Goal: Information Seeking & Learning: Learn about a topic

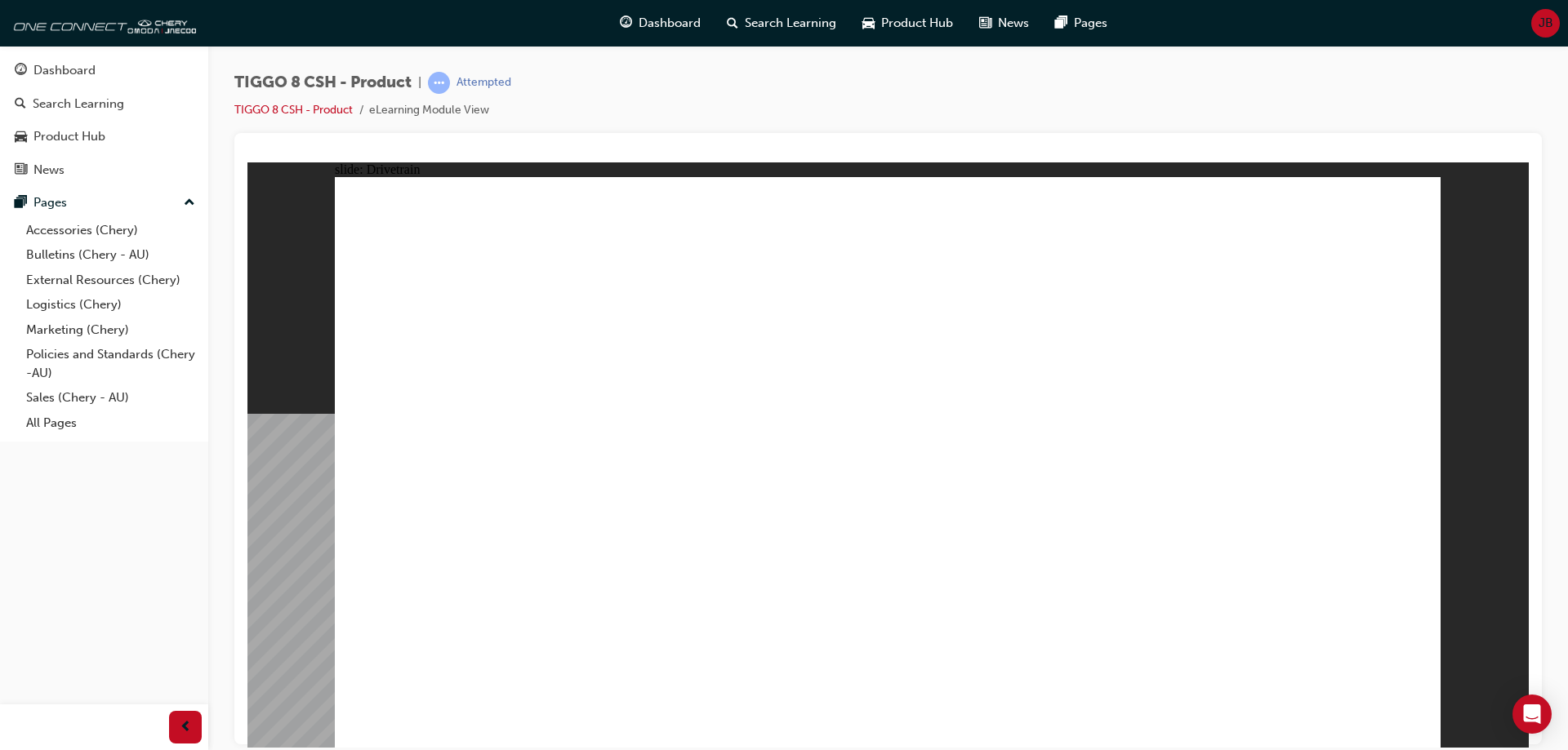
drag, startPoint x: 493, startPoint y: 597, endPoint x: 497, endPoint y: 590, distance: 8.1
drag, startPoint x: 1410, startPoint y: 718, endPoint x: 1334, endPoint y: 706, distance: 76.9
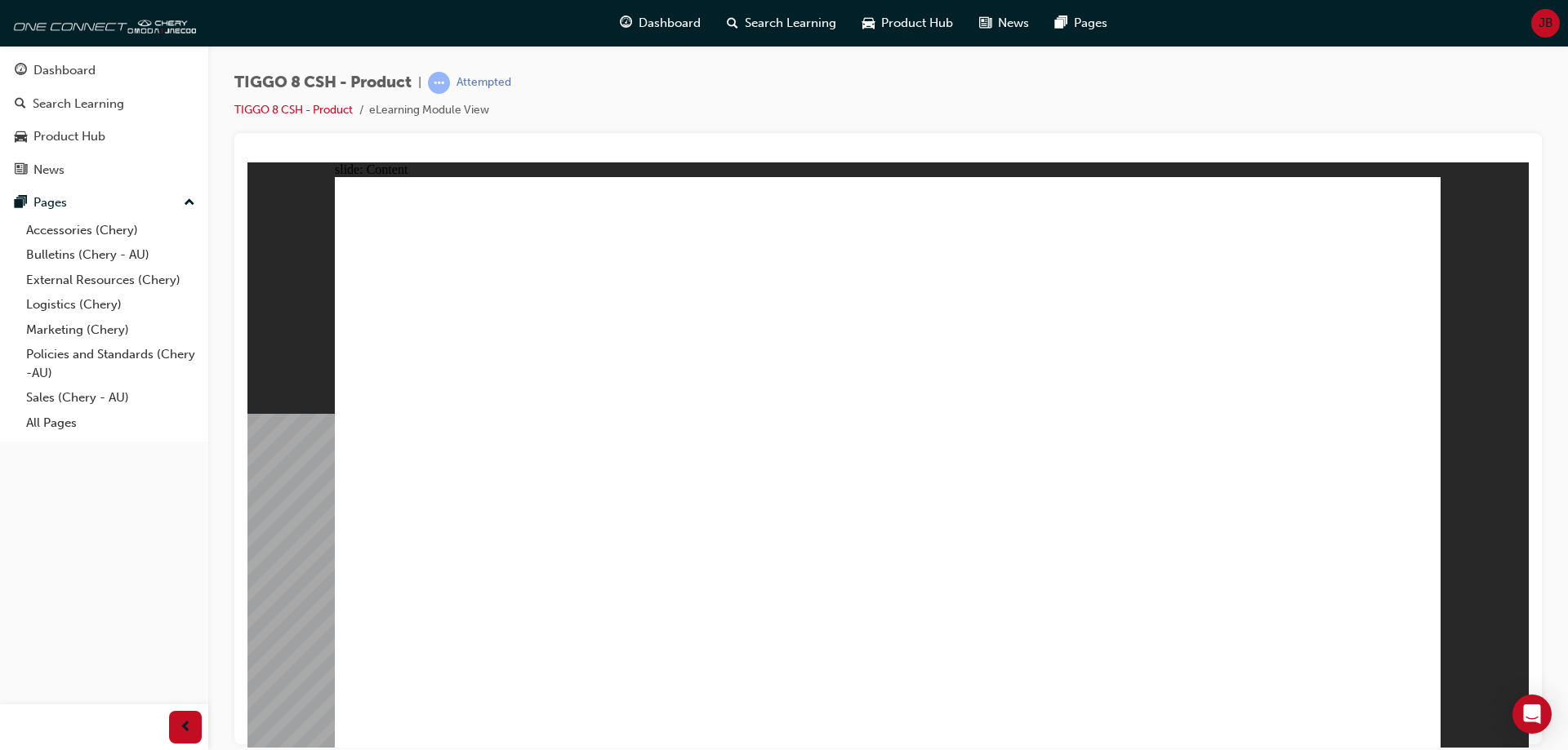
drag, startPoint x: 1290, startPoint y: 643, endPoint x: 1289, endPoint y: 494, distance: 149.0
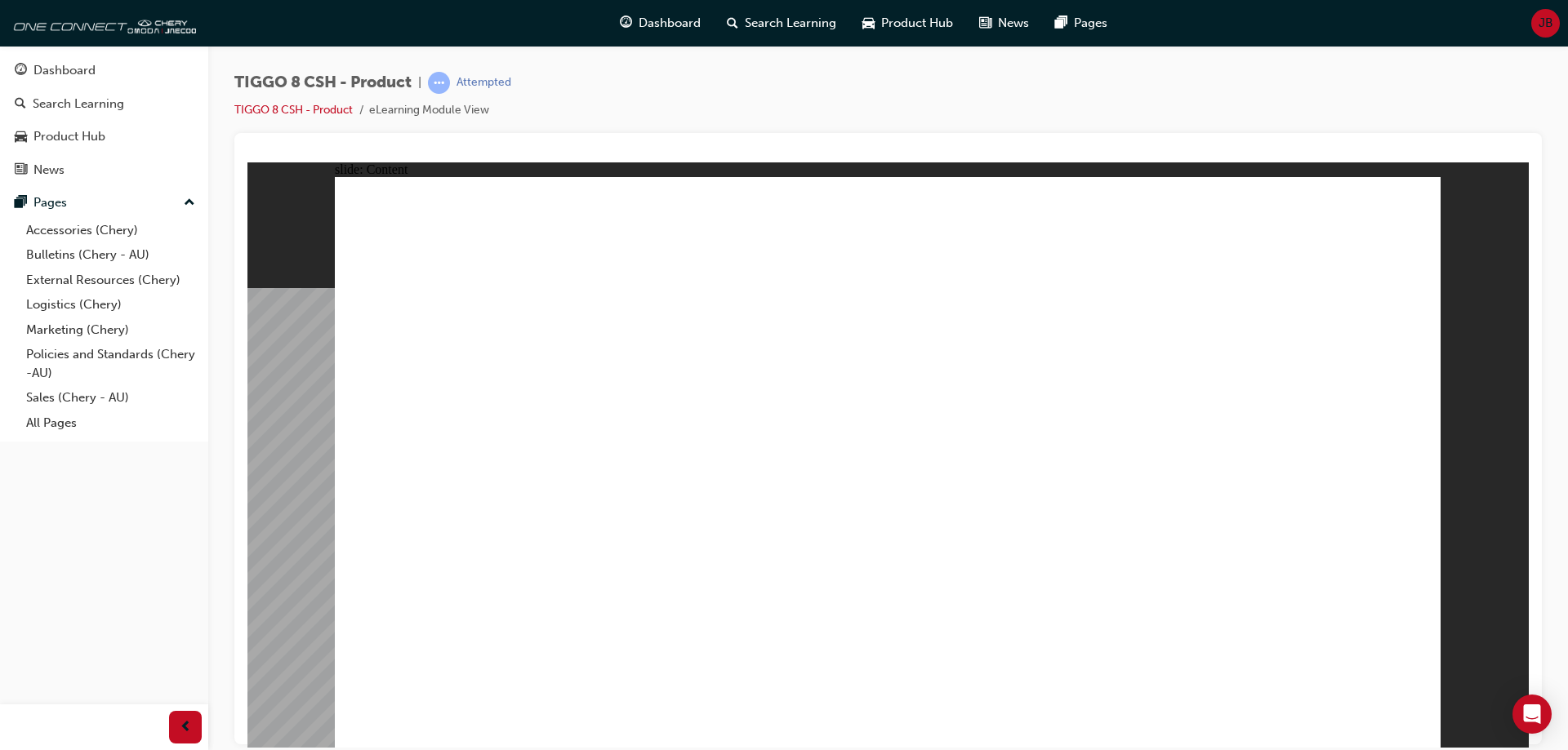
drag, startPoint x: 922, startPoint y: 594, endPoint x: 894, endPoint y: 601, distance: 28.9
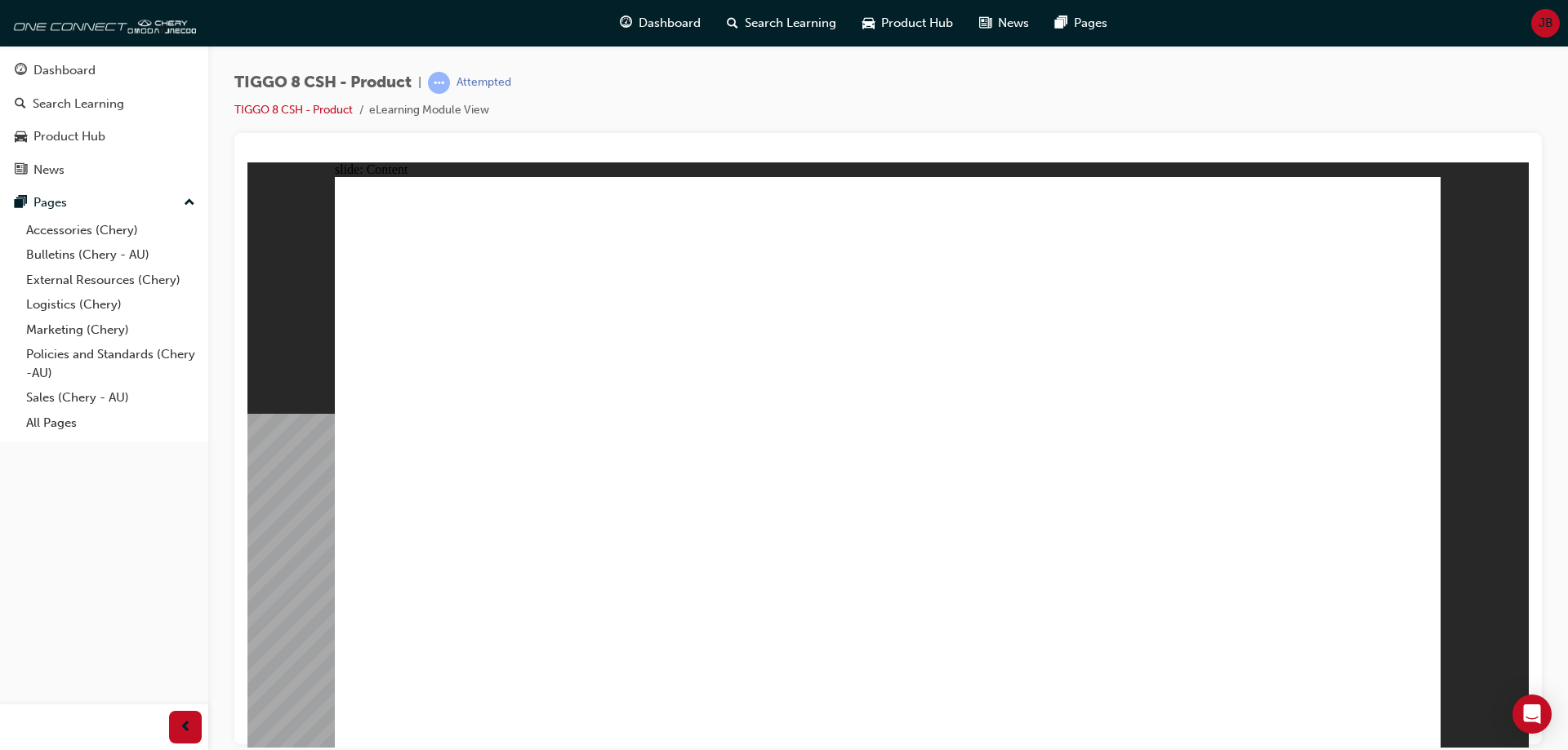
drag, startPoint x: 535, startPoint y: 586, endPoint x: 547, endPoint y: 587, distance: 12.0
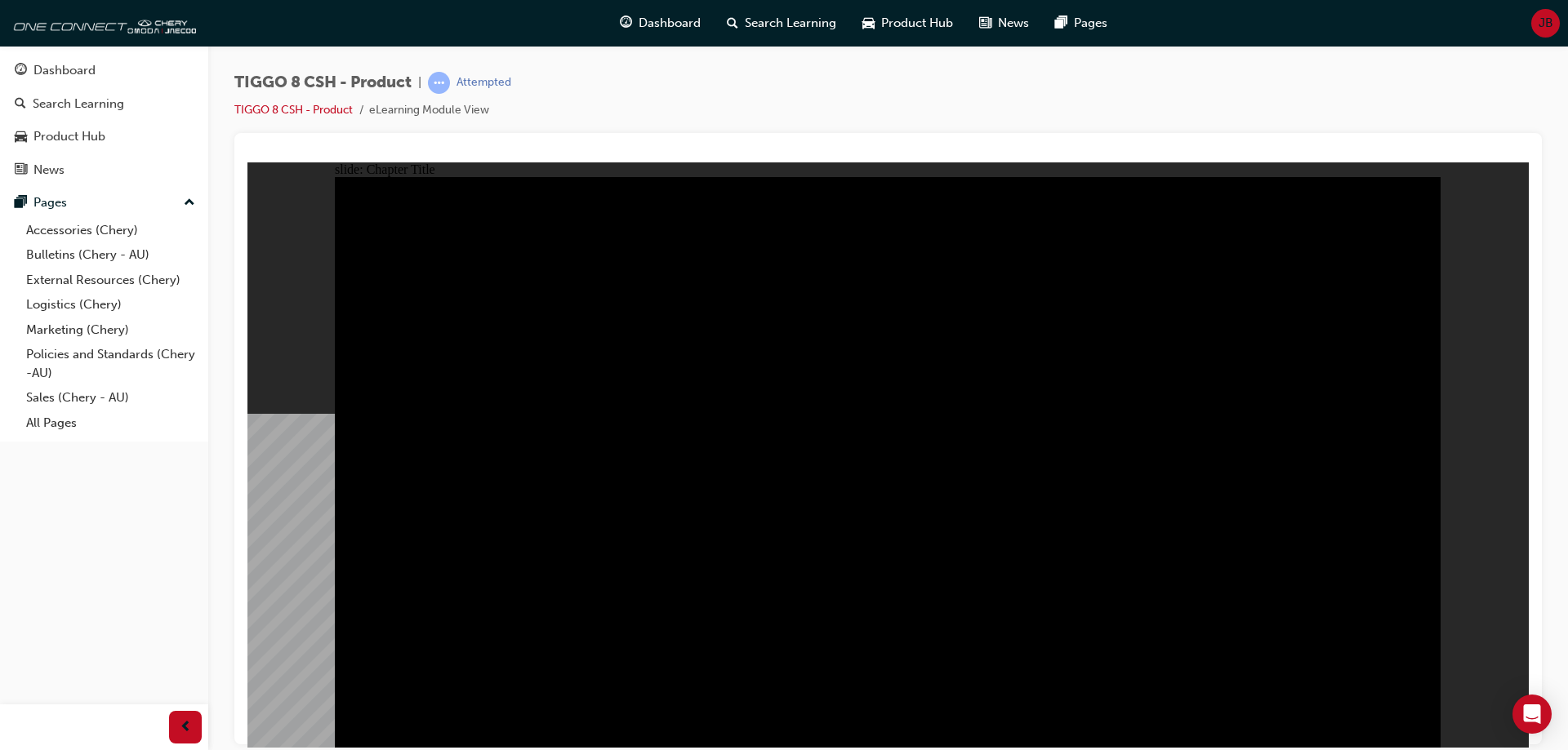
radio input "true"
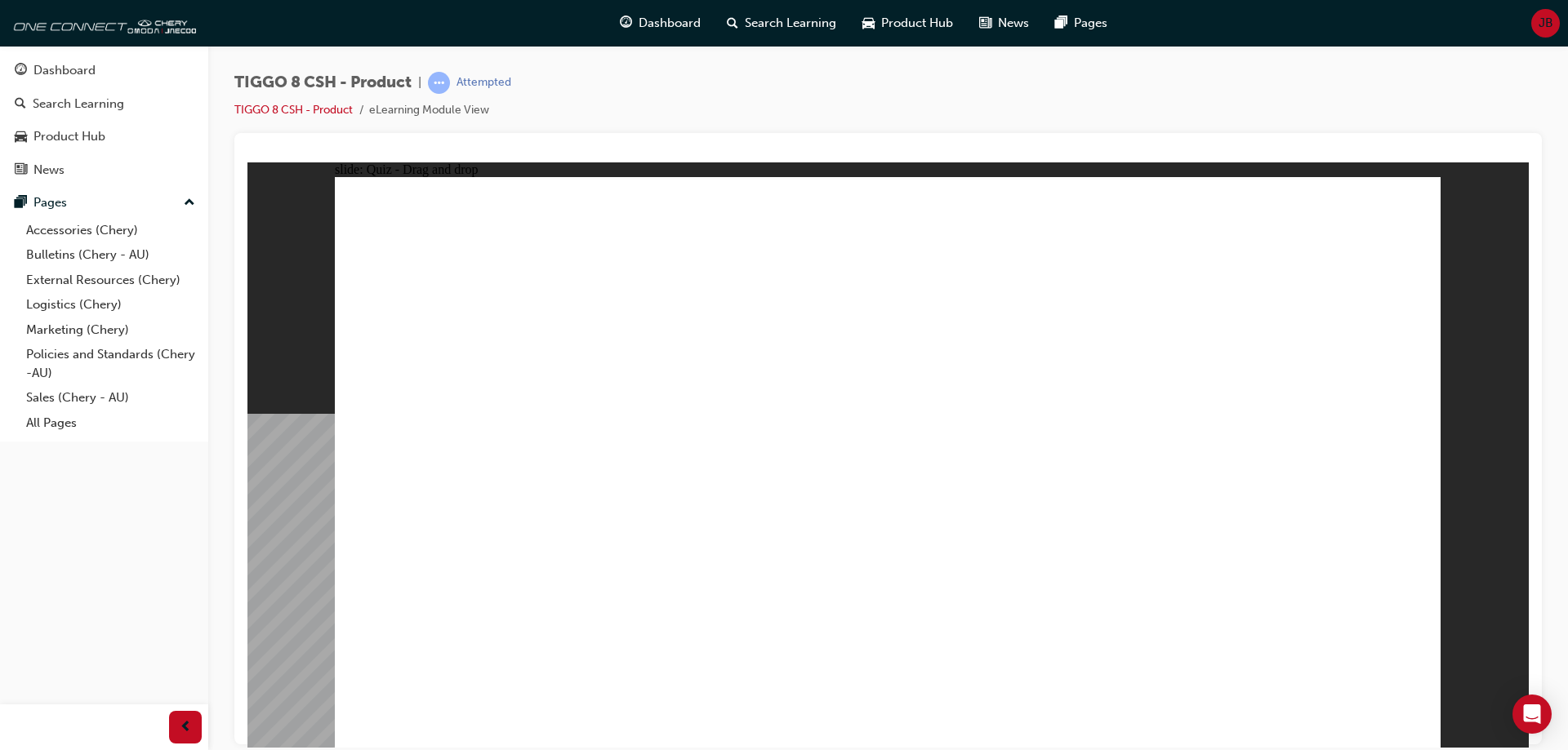
drag, startPoint x: 1089, startPoint y: 264, endPoint x: 723, endPoint y: 498, distance: 434.4
drag, startPoint x: 1025, startPoint y: 331, endPoint x: 926, endPoint y: 474, distance: 173.9
drag, startPoint x: 1188, startPoint y: 350, endPoint x: 1311, endPoint y: 494, distance: 189.4
drag, startPoint x: 1312, startPoint y: 254, endPoint x: 441, endPoint y: 497, distance: 904.3
drag, startPoint x: 977, startPoint y: 381, endPoint x: 1124, endPoint y: 489, distance: 182.4
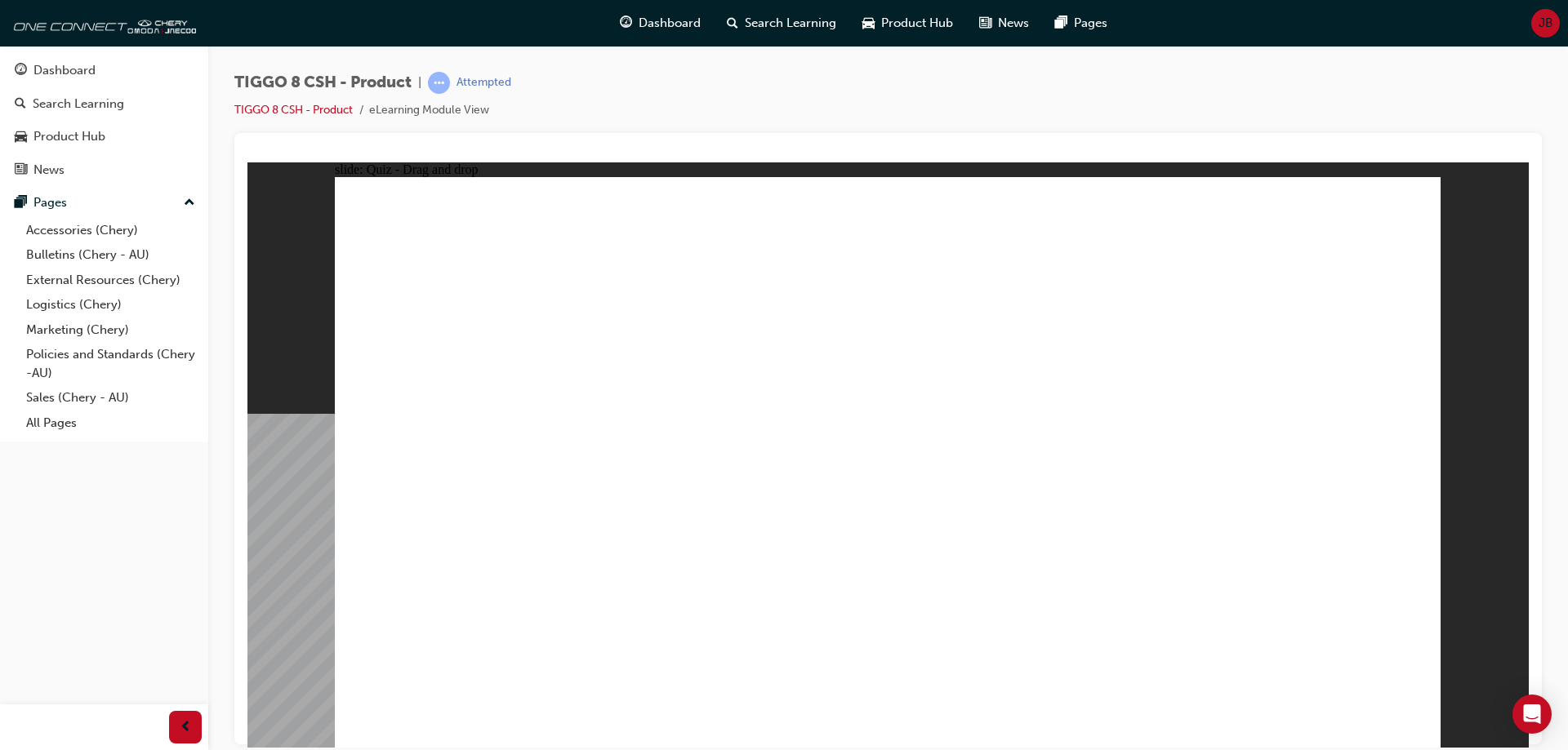
checkbox input "true"
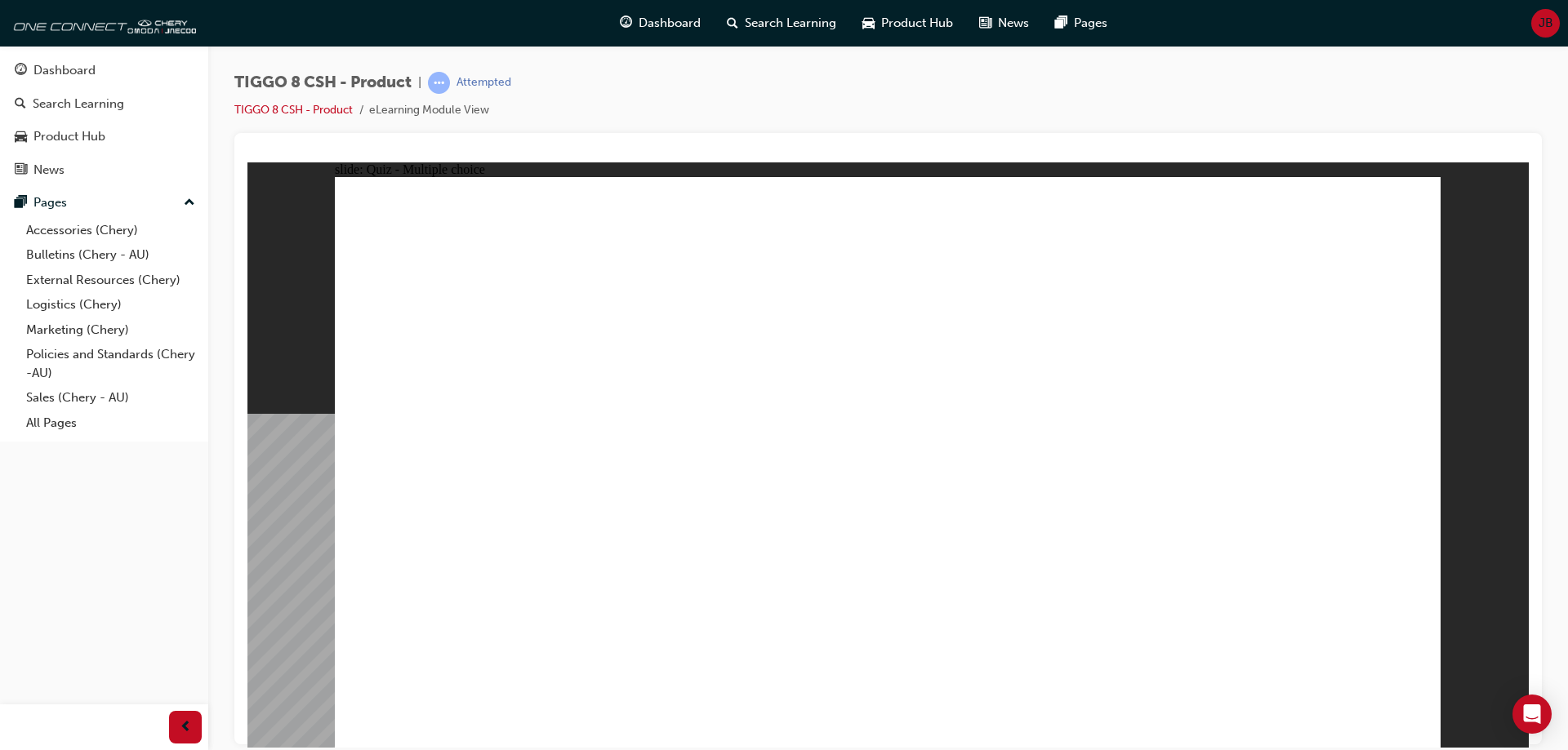
radio input "true"
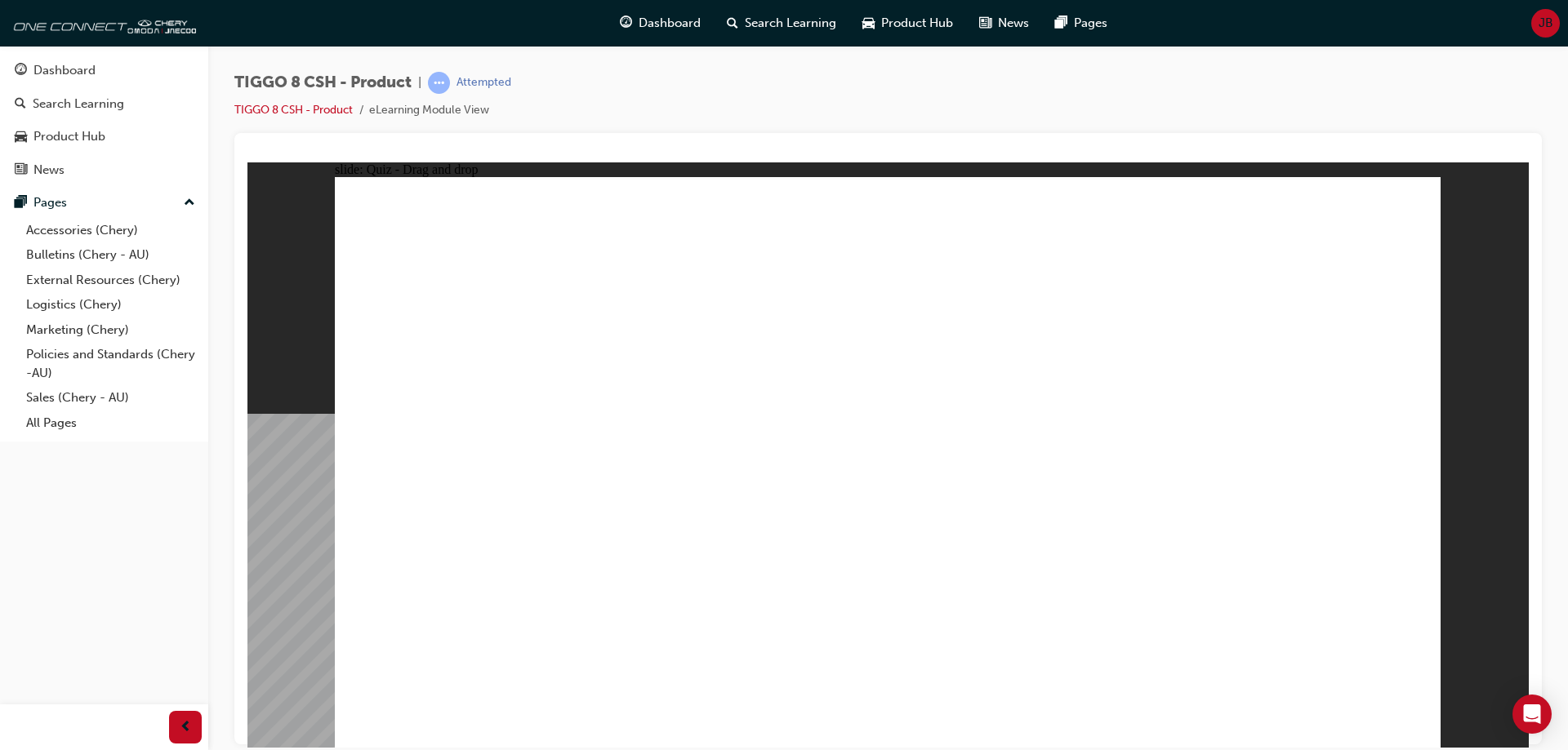
drag, startPoint x: 925, startPoint y: 243, endPoint x: 1033, endPoint y: 542, distance: 317.9
drag, startPoint x: 930, startPoint y: 278, endPoint x: 1099, endPoint y: 552, distance: 321.9
drag, startPoint x: 1217, startPoint y: 271, endPoint x: 947, endPoint y: 572, distance: 404.4
drag, startPoint x: 1078, startPoint y: 277, endPoint x: 1076, endPoint y: 557, distance: 280.0
drag, startPoint x: 1312, startPoint y: 285, endPoint x: 580, endPoint y: 550, distance: 778.5
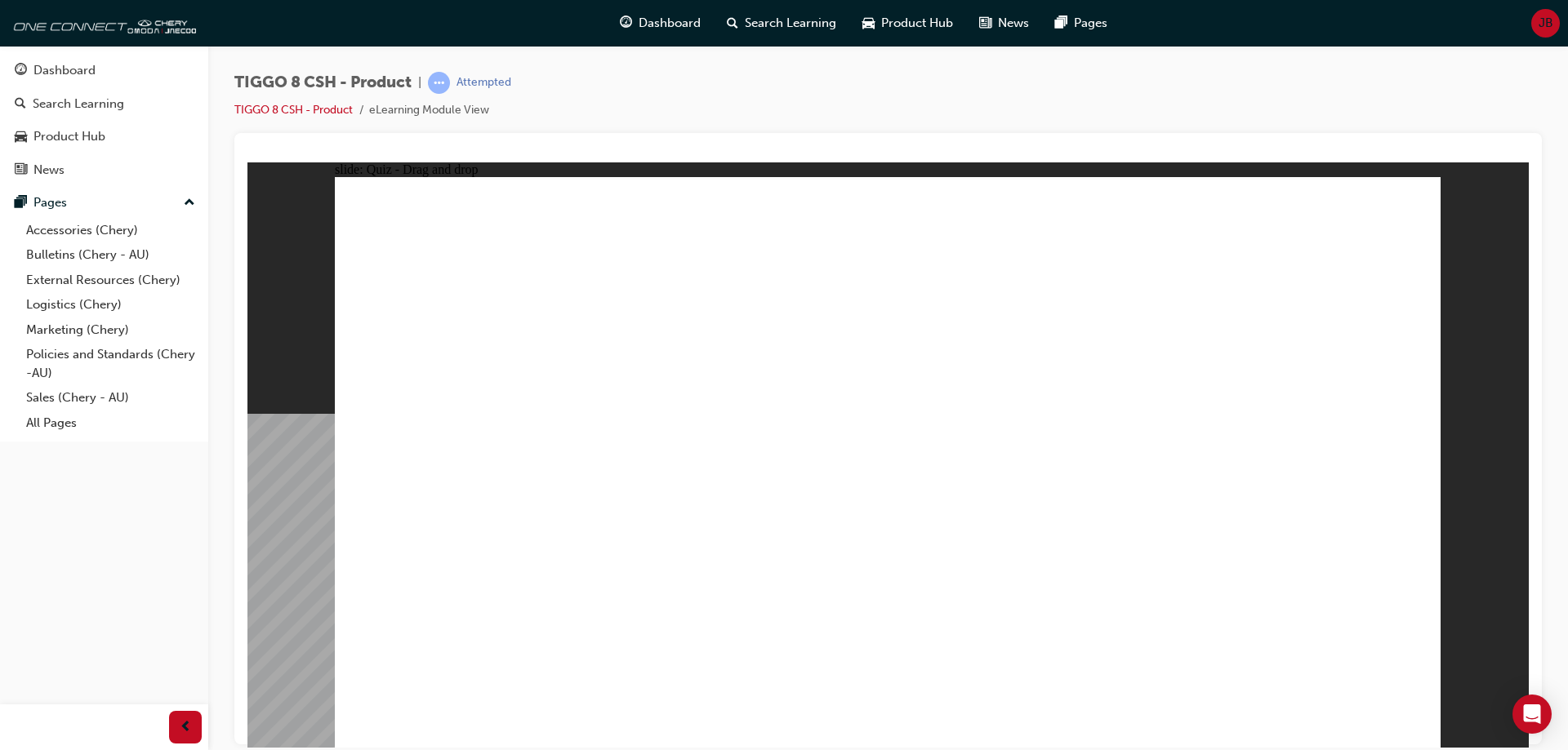
drag, startPoint x: 1274, startPoint y: 283, endPoint x: 519, endPoint y: 598, distance: 818.1
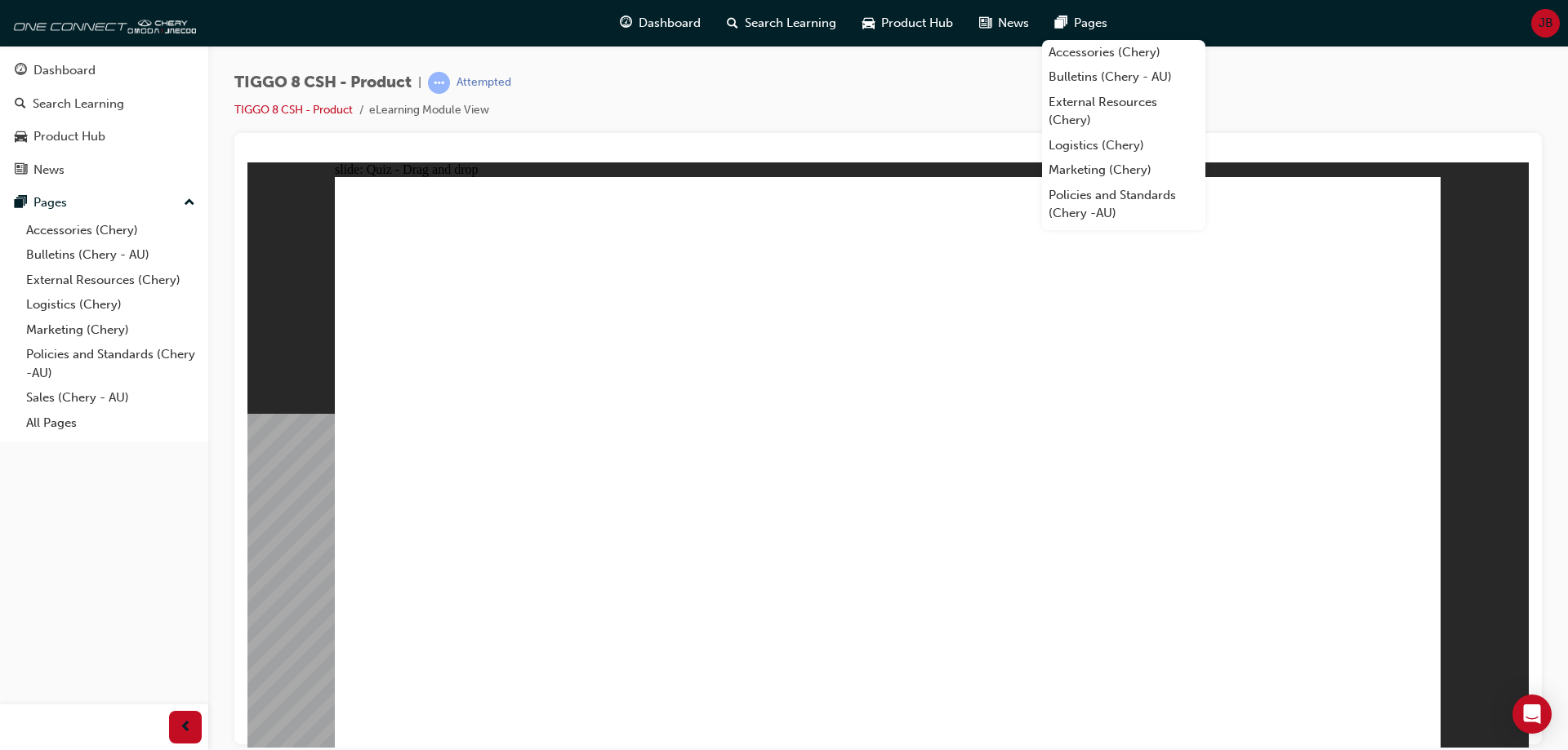
drag, startPoint x: 1097, startPoint y: 338, endPoint x: 999, endPoint y: 624, distance: 302.3
drag, startPoint x: 1091, startPoint y: 390, endPoint x: 1050, endPoint y: 605, distance: 218.9
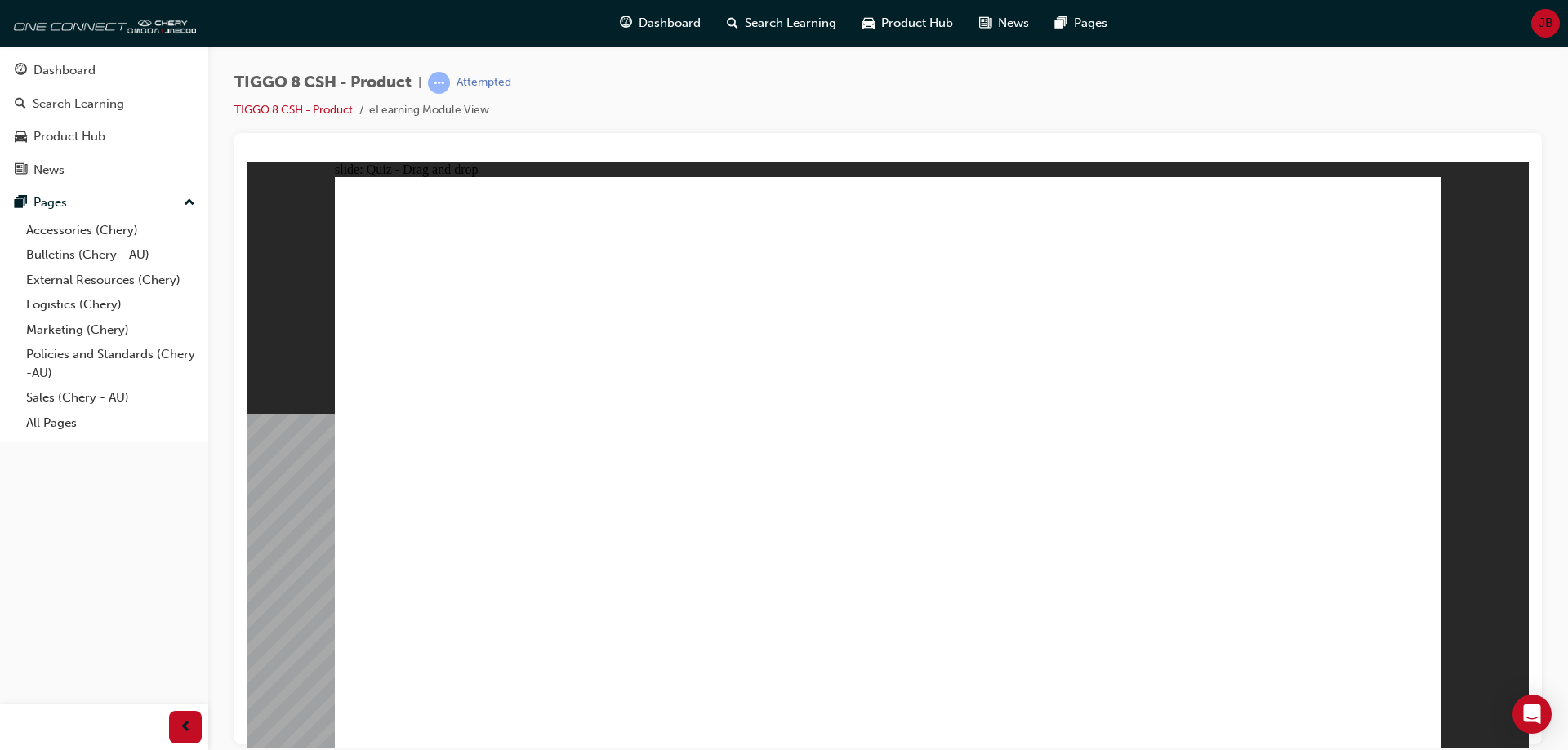
drag, startPoint x: 1337, startPoint y: 309, endPoint x: 1094, endPoint y: 627, distance: 400.2
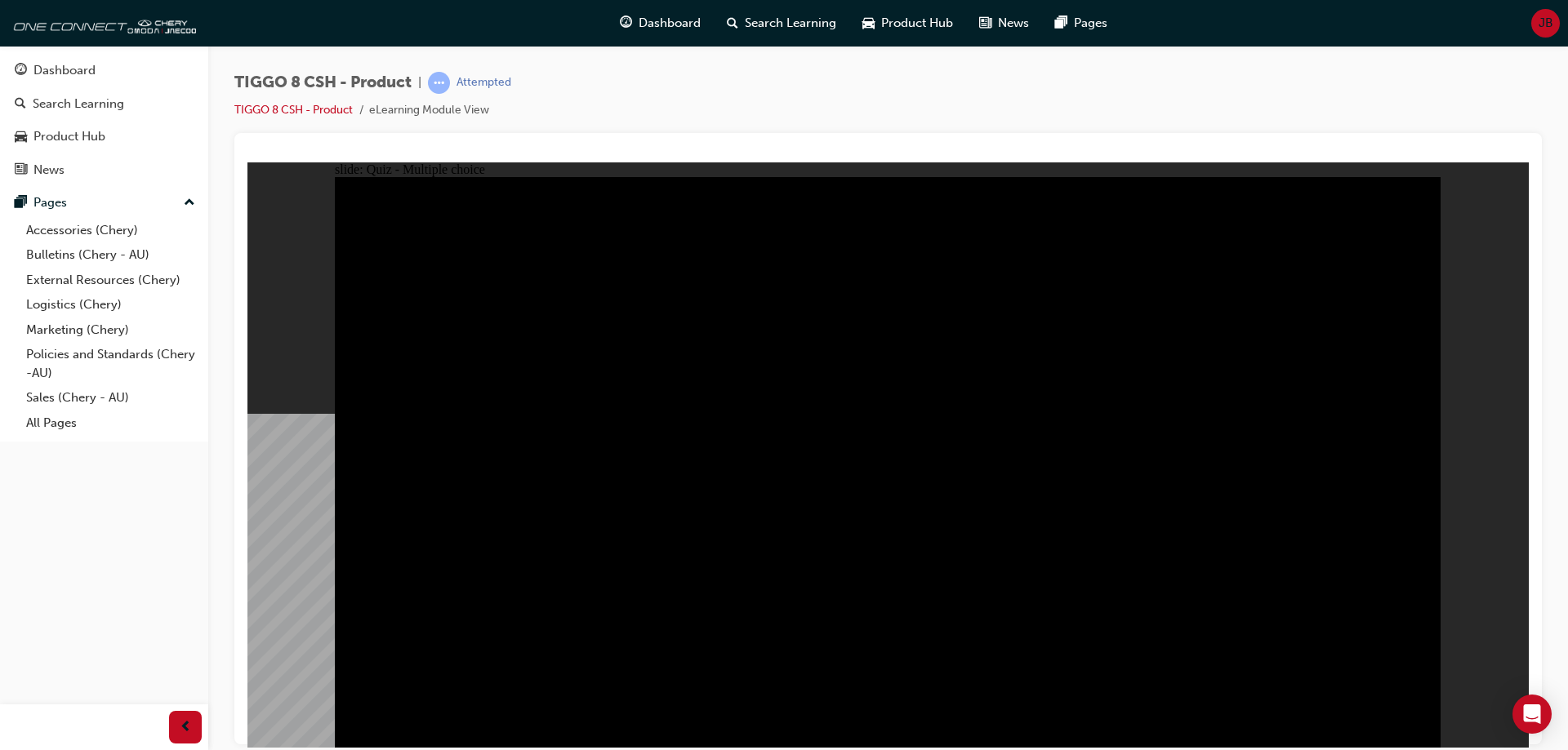
drag, startPoint x: 1159, startPoint y: 338, endPoint x: 1104, endPoint y: 414, distance: 93.8
radio input "true"
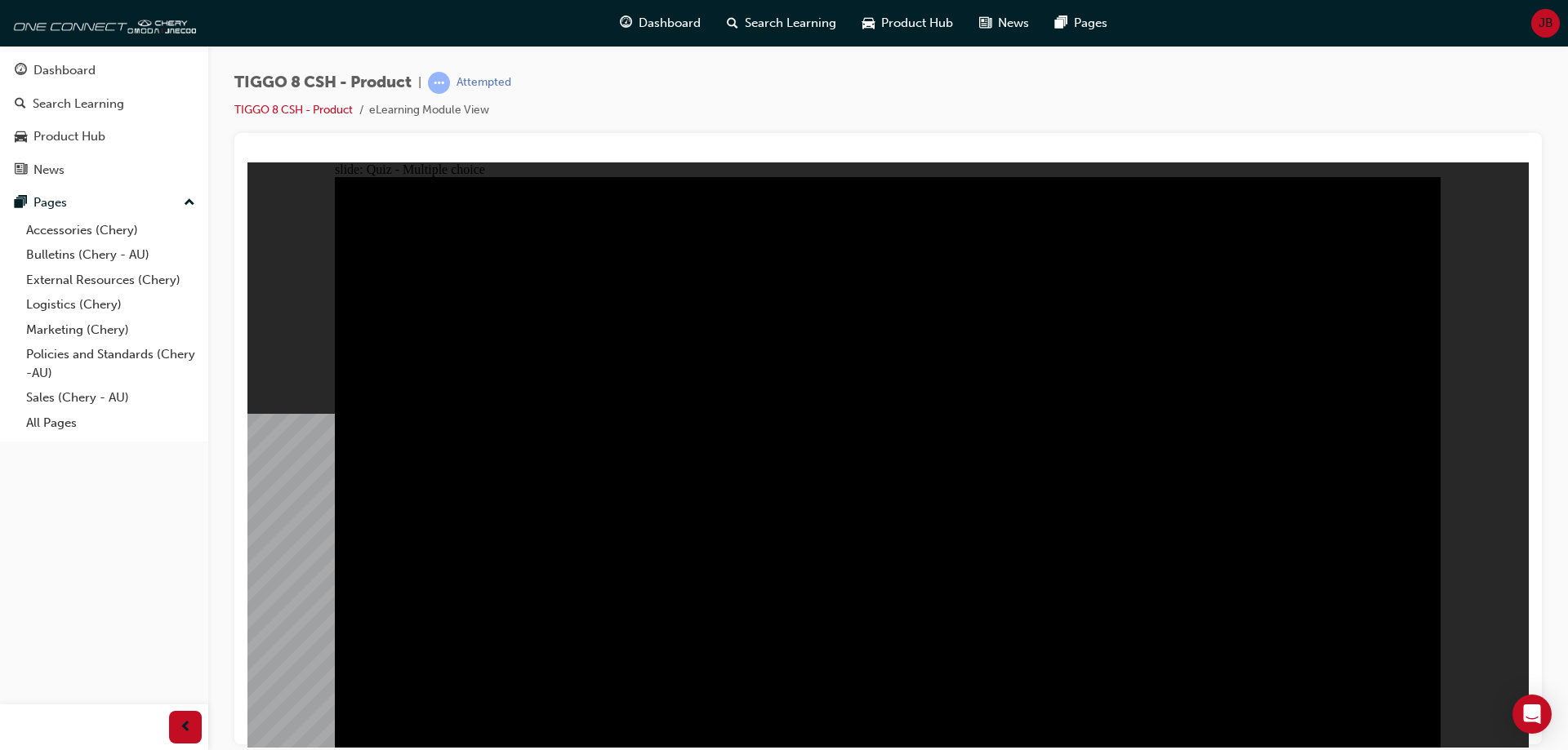
radio input "true"
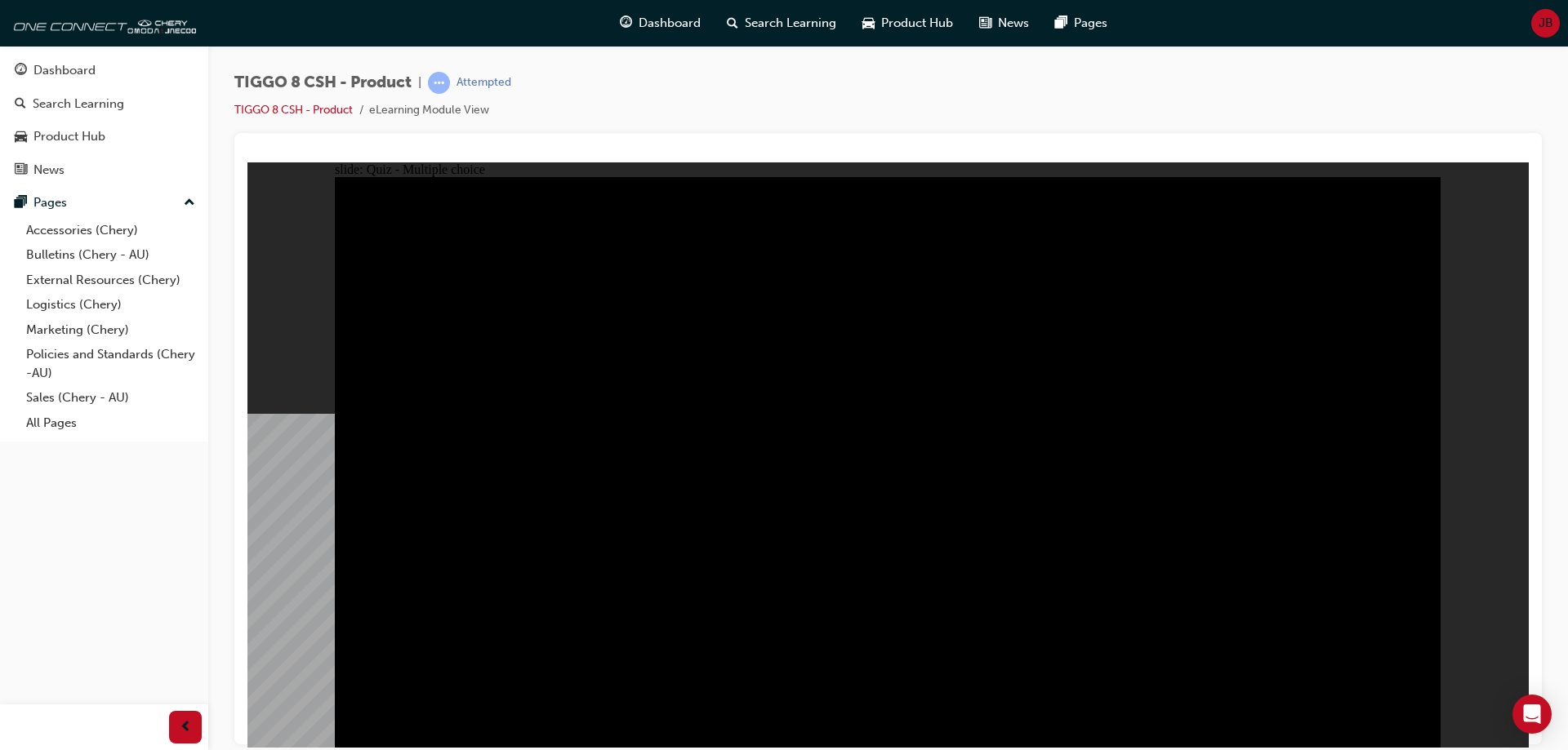
radio input "true"
checkbox input "true"
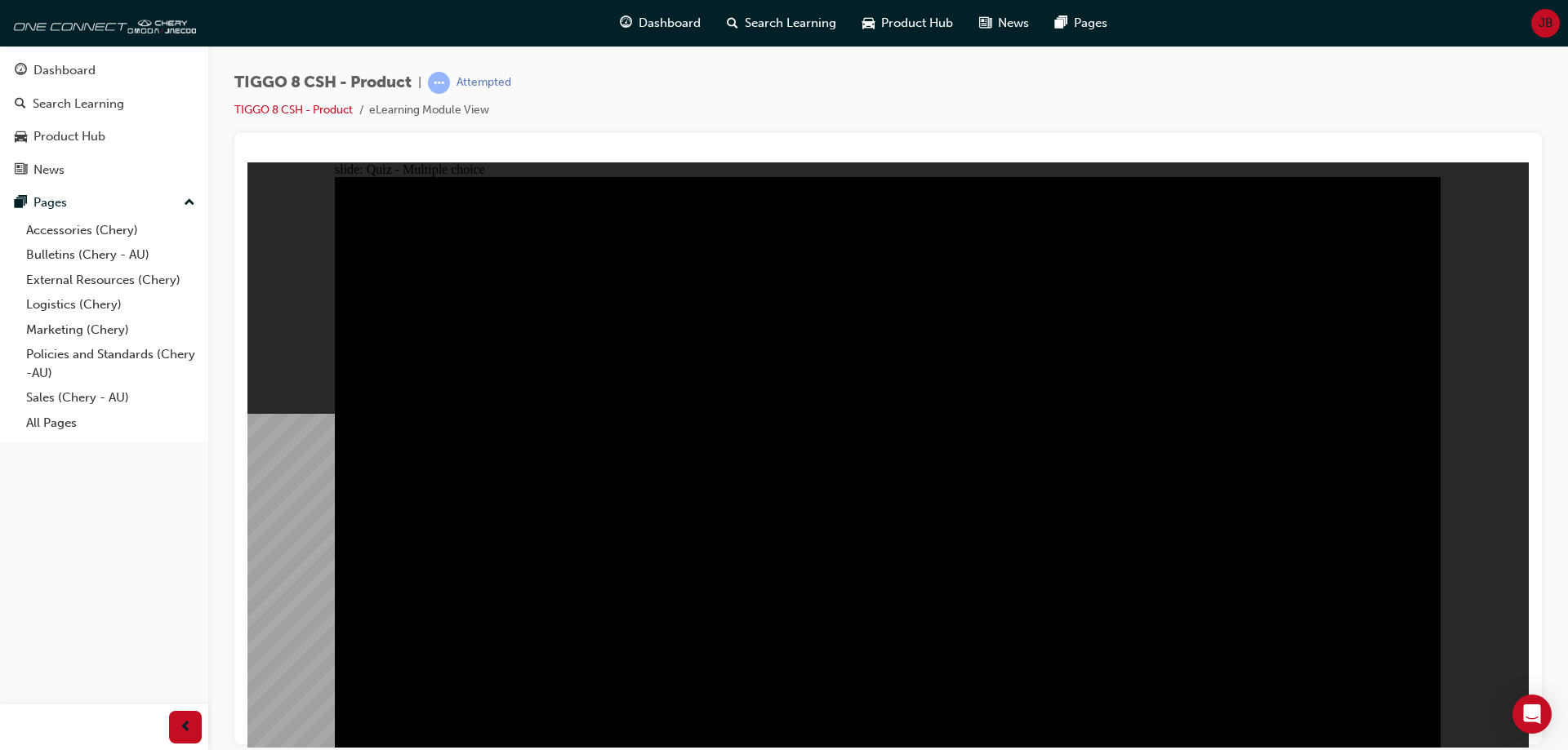
checkbox input "true"
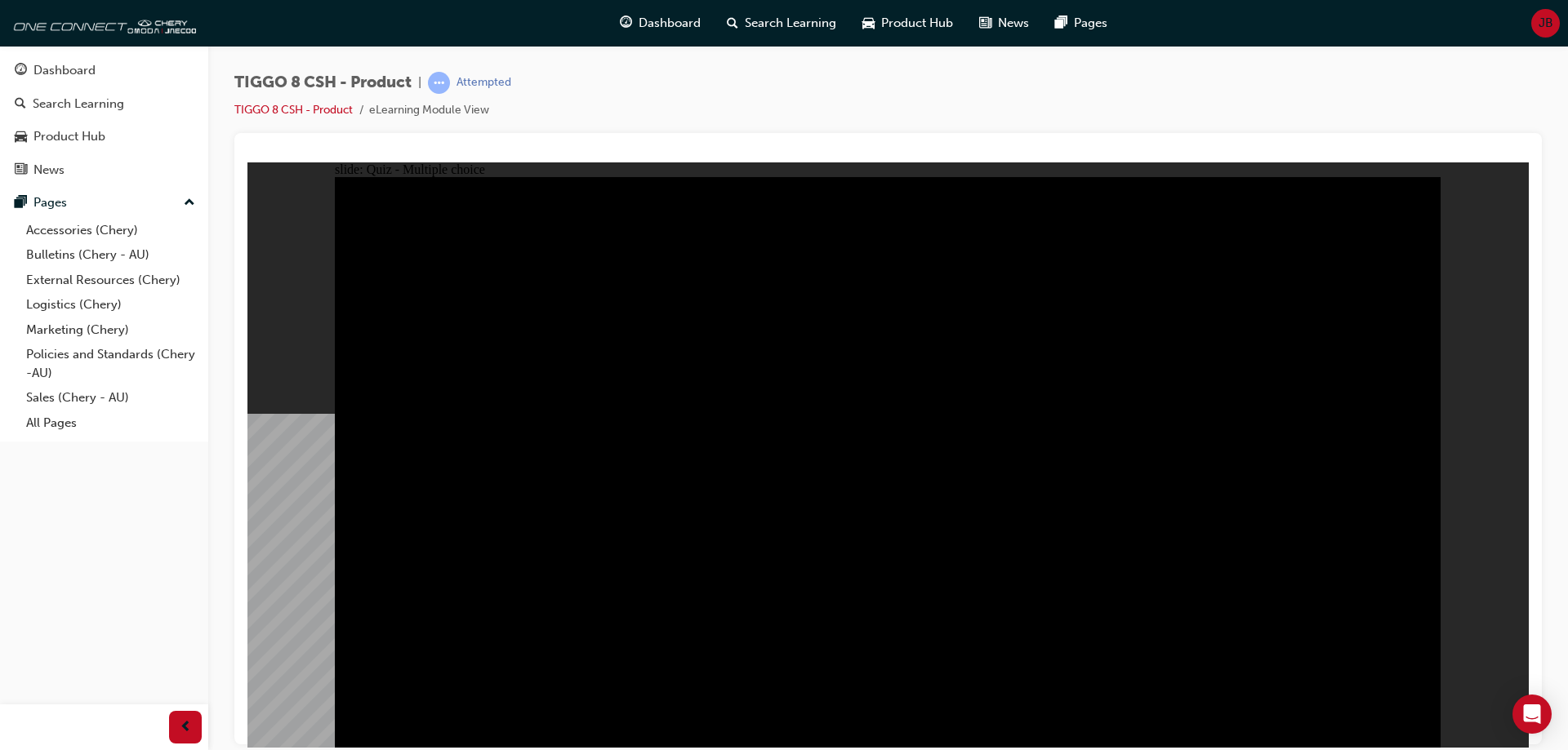
checkbox input "true"
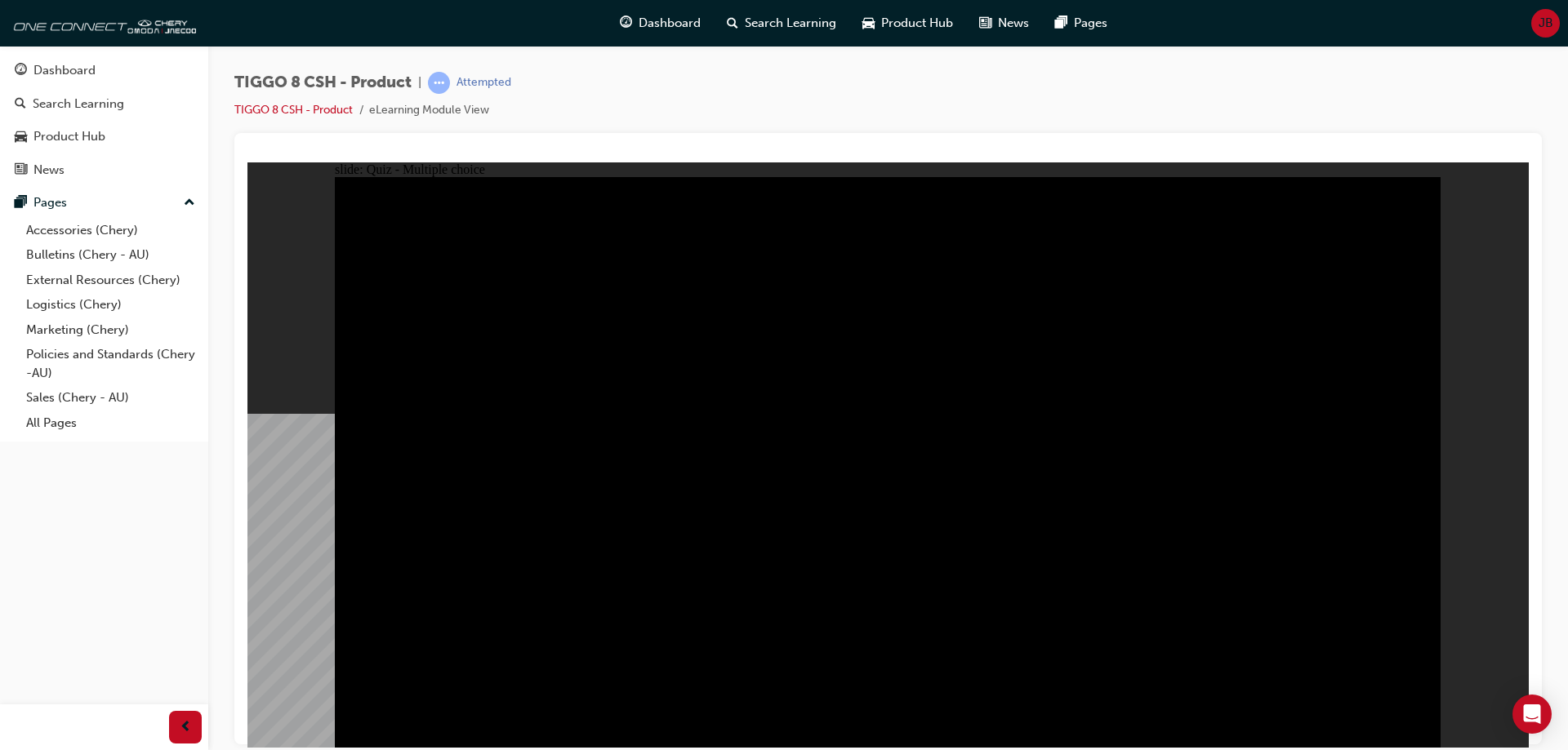
checkbox input "true"
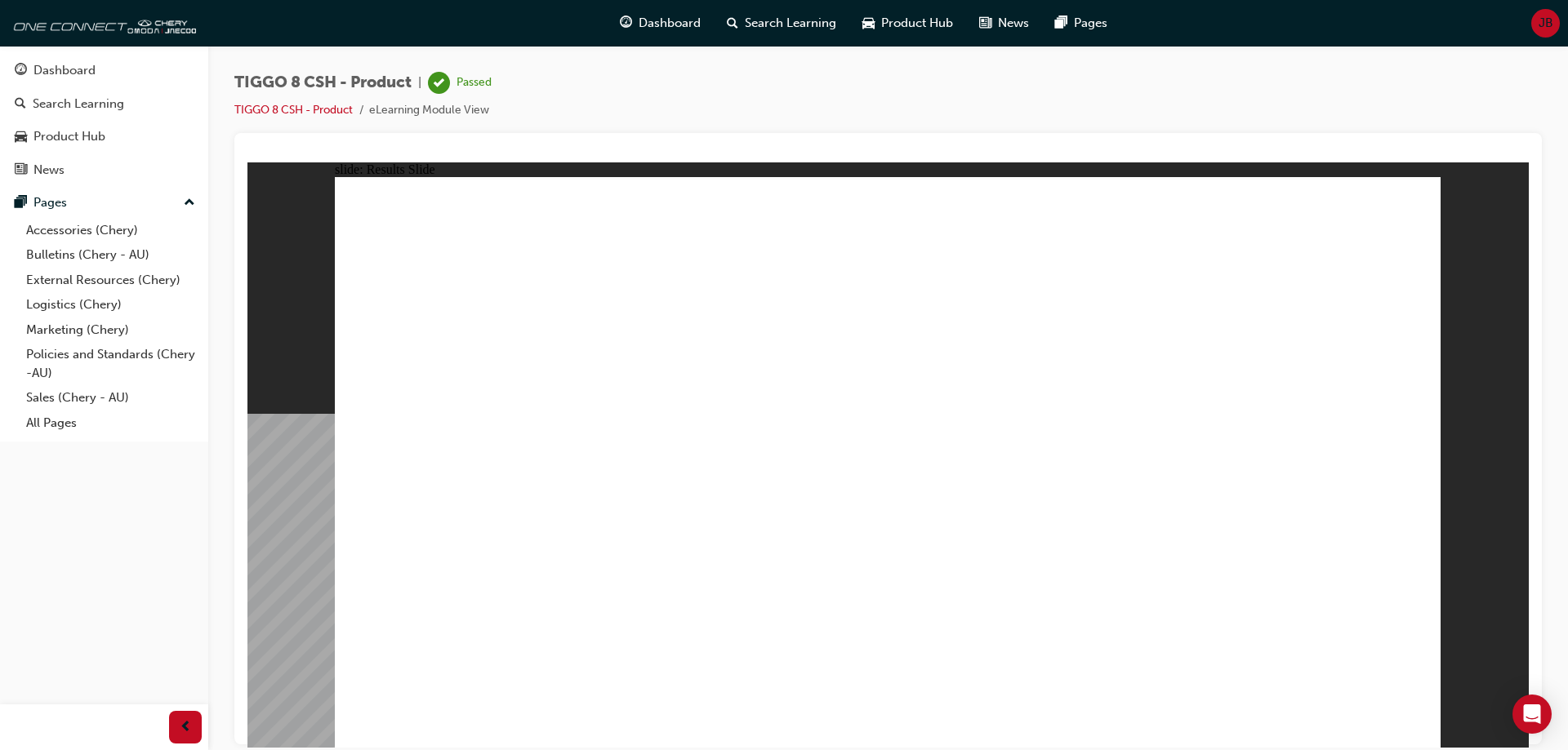
click at [634, 17] on div "Dashboard" at bounding box center [660, 23] width 107 height 33
